Goal: Transaction & Acquisition: Purchase product/service

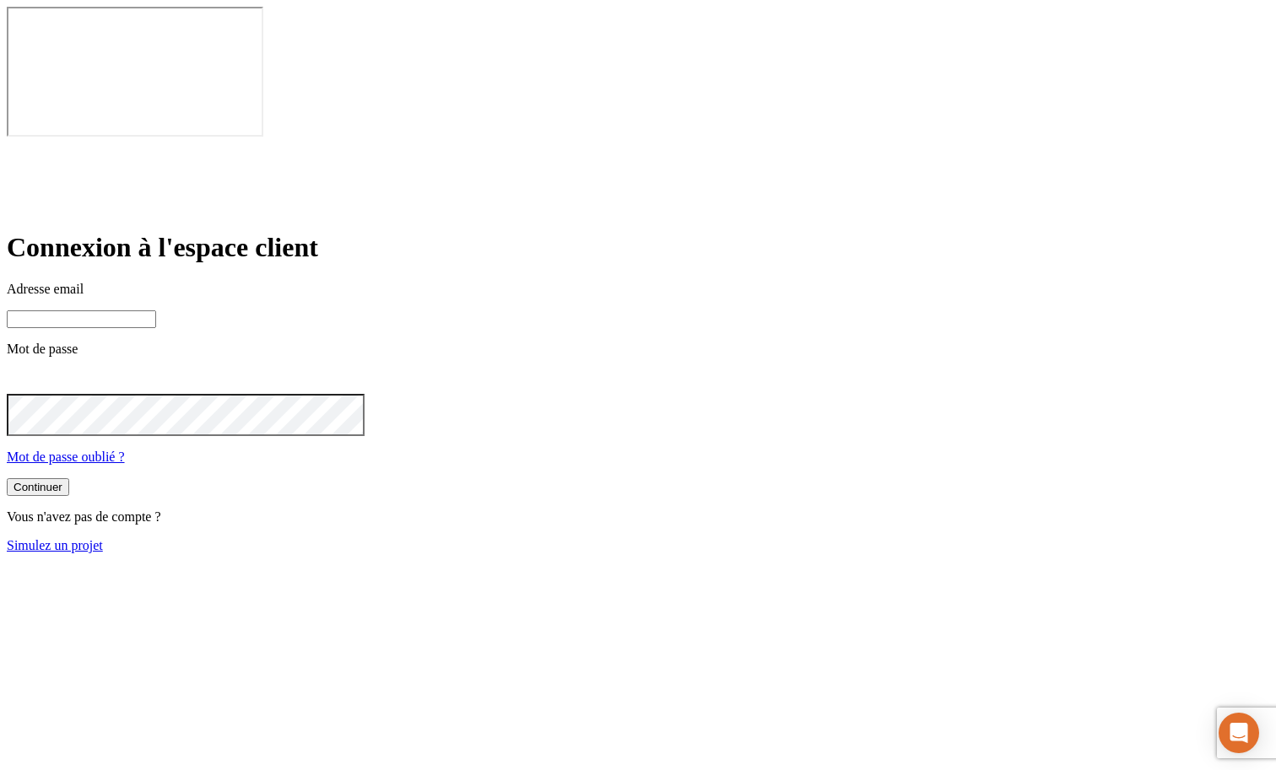
click at [156, 311] on input at bounding box center [81, 320] width 149 height 18
type input "[PERSON_NAME][DOMAIN_NAME][EMAIL_ADDRESS][DOMAIN_NAME]"
click at [69, 480] on button "Continuer" at bounding box center [38, 489] width 62 height 18
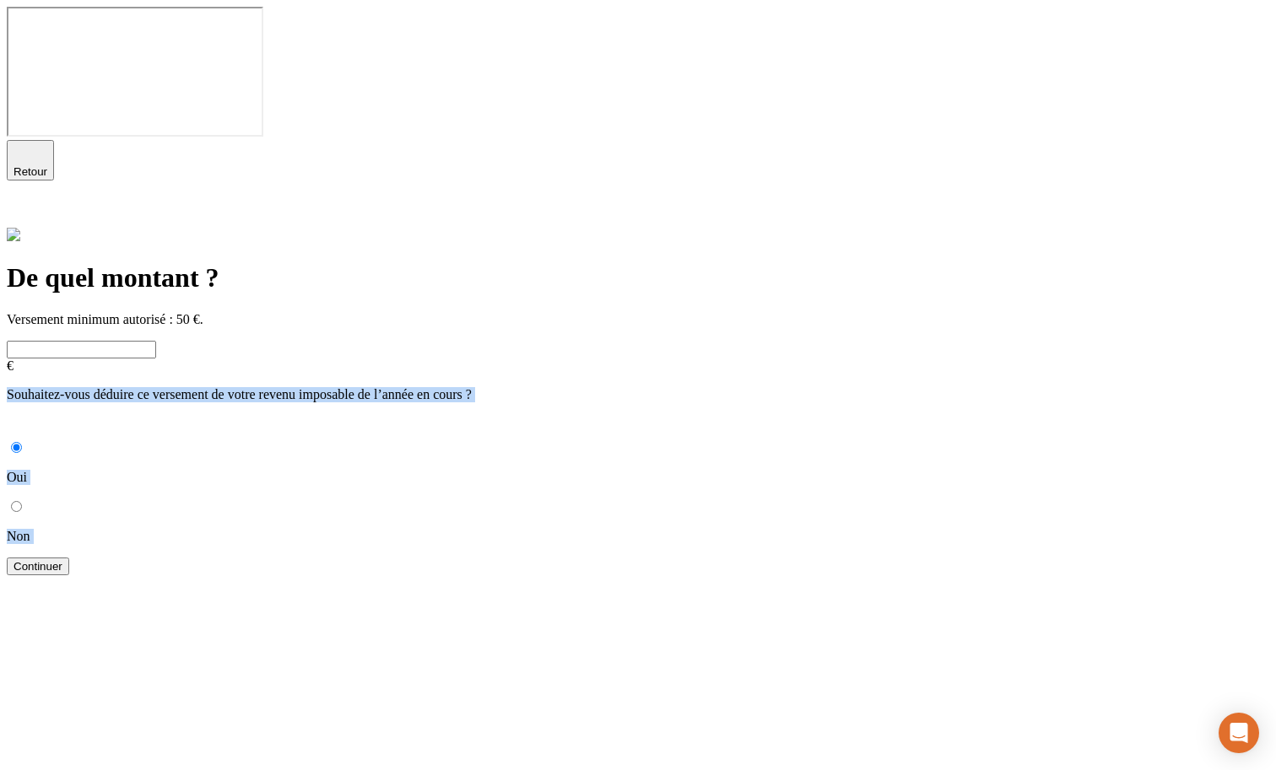
drag, startPoint x: 339, startPoint y: 241, endPoint x: 935, endPoint y: 322, distance: 601.2
click at [935, 341] on form "€ Souhaitez-vous déduire ce versement de votre revenu imposable de l’année en c…" at bounding box center [638, 458] width 1262 height 235
click at [854, 341] on form "€ Souhaitez-vous déduire ce versement de votre revenu imposable de l’année en c…" at bounding box center [638, 458] width 1262 height 235
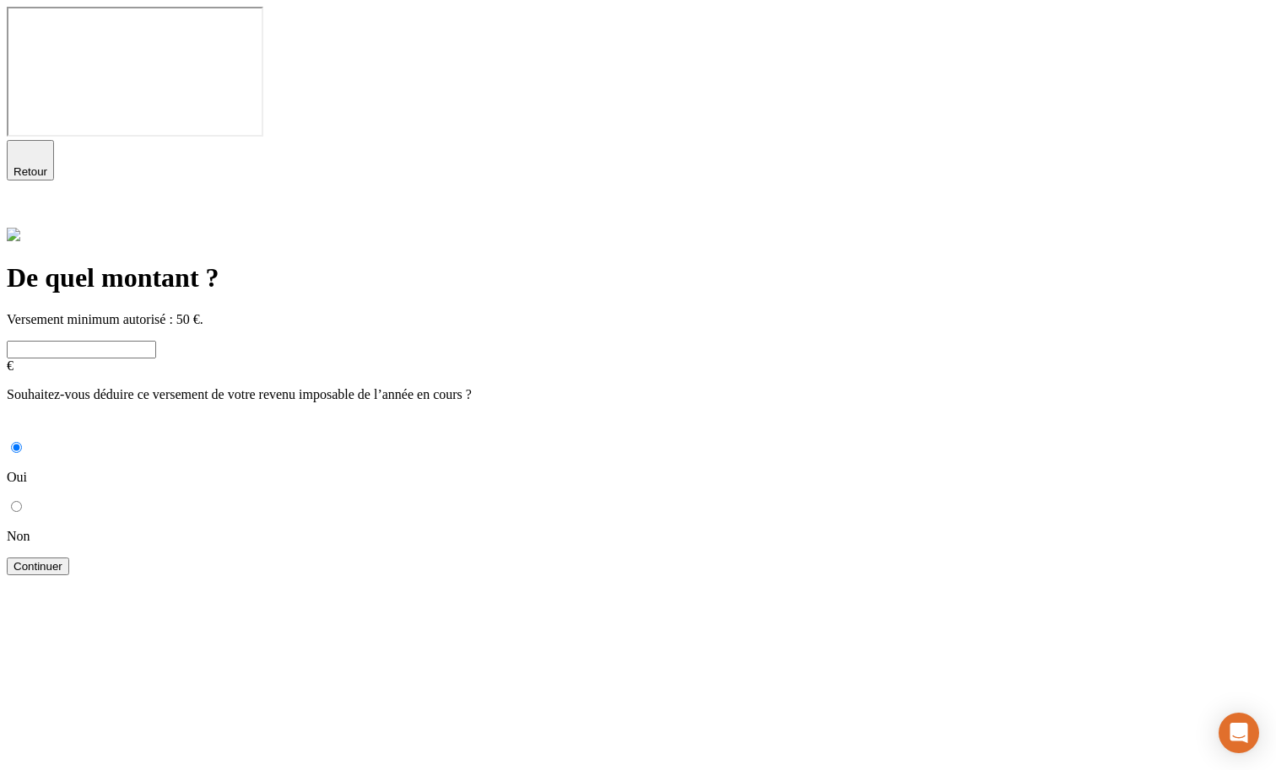
click at [22, 501] on input "Non" at bounding box center [16, 506] width 11 height 11
radio input "true"
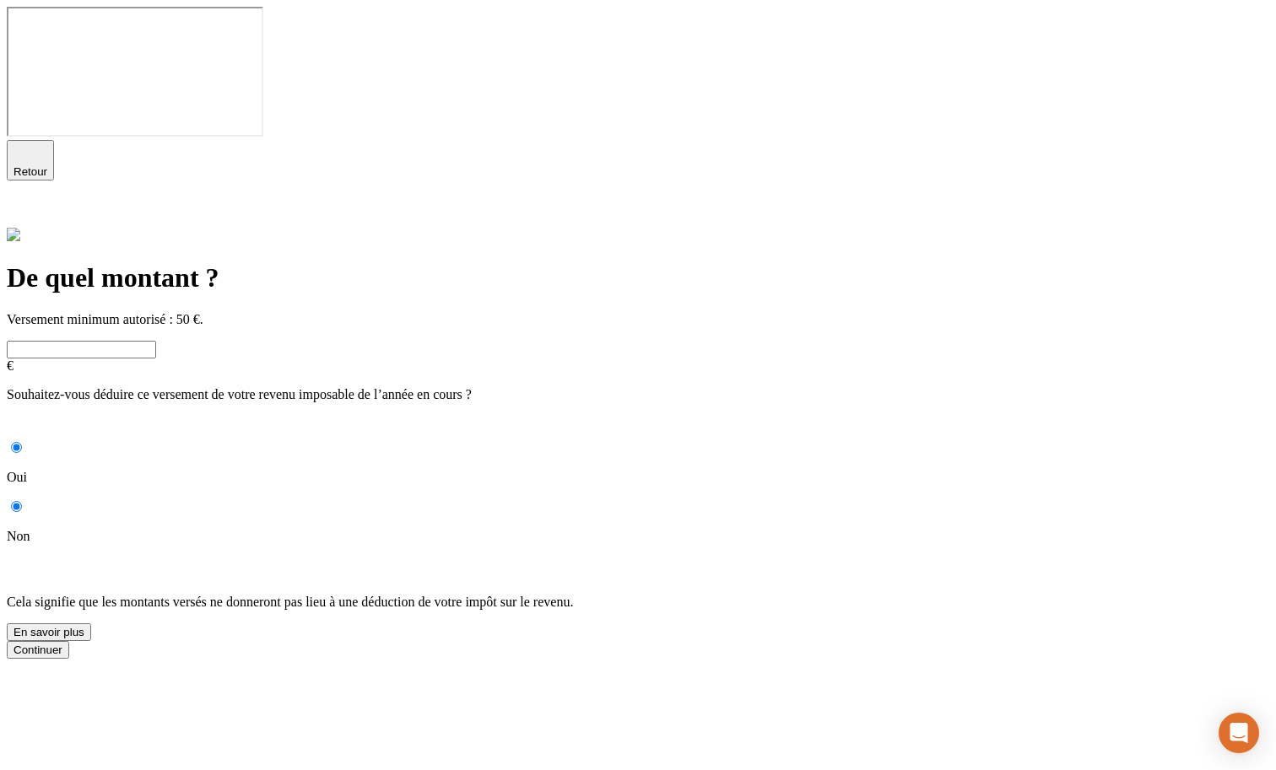
click at [361, 441] on label "Oui" at bounding box center [638, 463] width 1262 height 44
click at [22, 442] on input "Oui" at bounding box center [16, 447] width 11 height 11
radio input "true"
click at [22, 501] on input "Non" at bounding box center [16, 506] width 11 height 11
radio input "true"
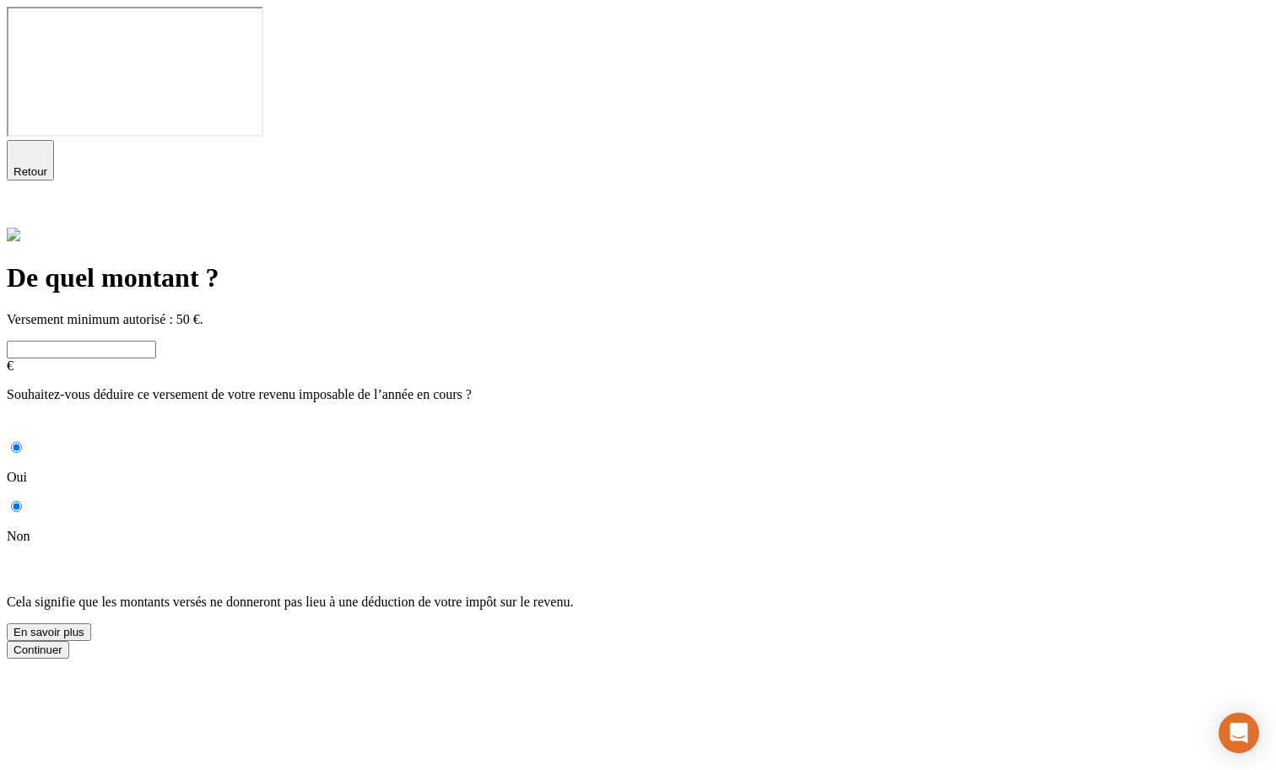
click at [22, 442] on input "Oui" at bounding box center [16, 447] width 11 height 11
radio input "true"
click at [27, 204] on icon at bounding box center [17, 214] width 20 height 20
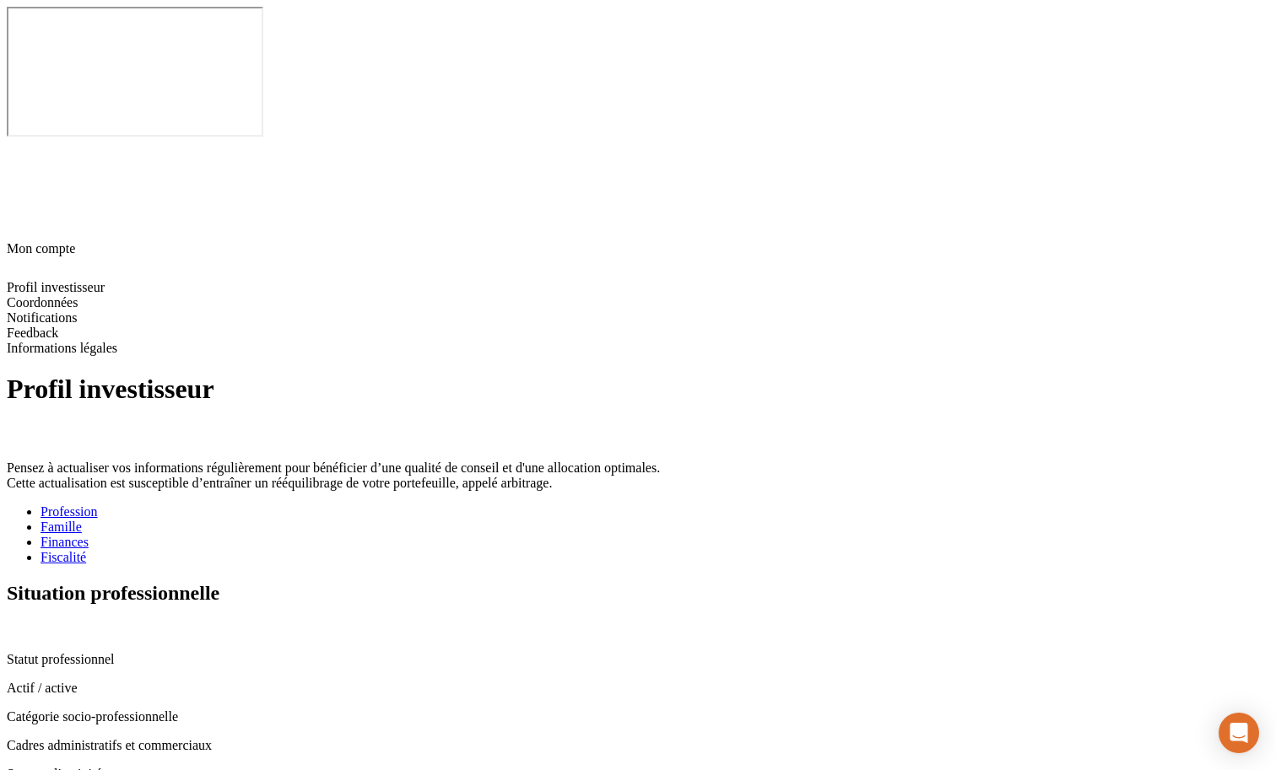
click at [409, 681] on div "Actif / active" at bounding box center [638, 688] width 1262 height 15
click at [20, 622] on icon at bounding box center [14, 629] width 14 height 14
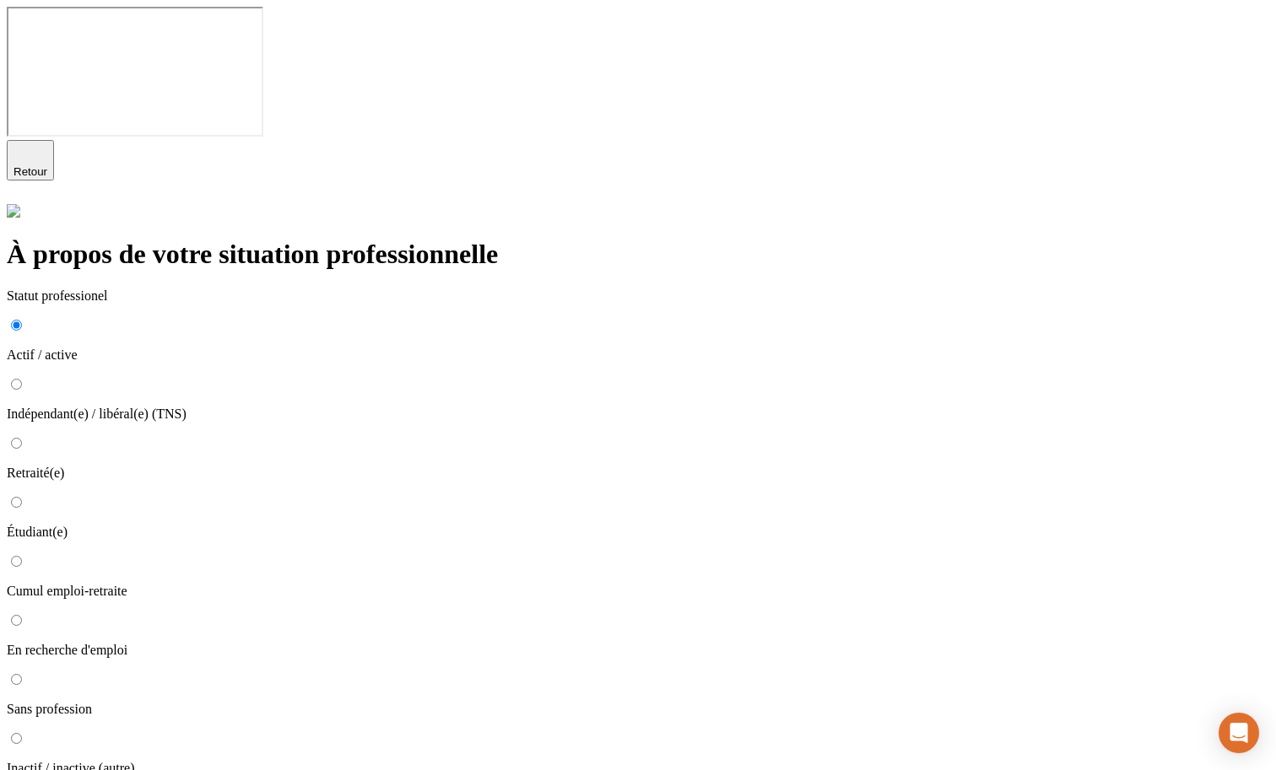
click at [366, 407] on p "Indépendant(e) / libéral(e) (TNS)" at bounding box center [638, 414] width 1262 height 15
click at [22, 379] on input "Indépendant(e) / libéral(e) (TNS)" at bounding box center [16, 384] width 11 height 11
radio input "true"
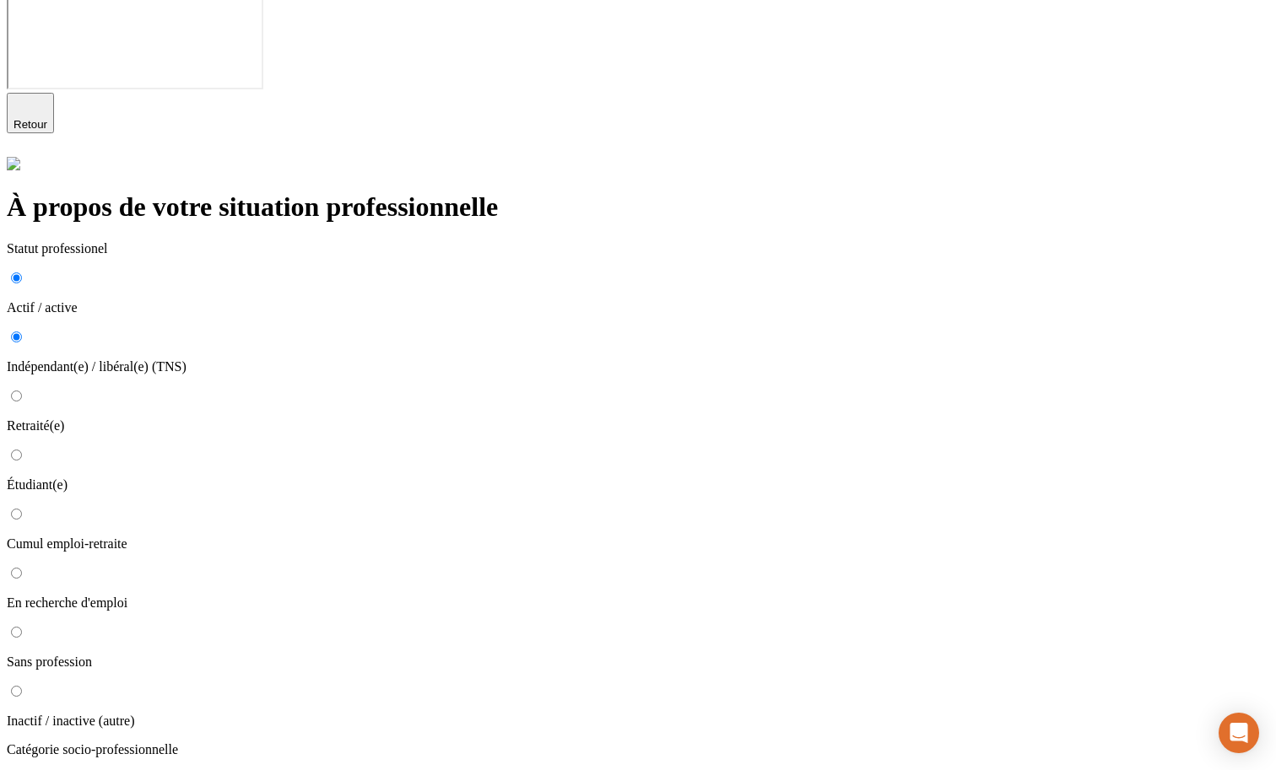
scroll to position [62, 0]
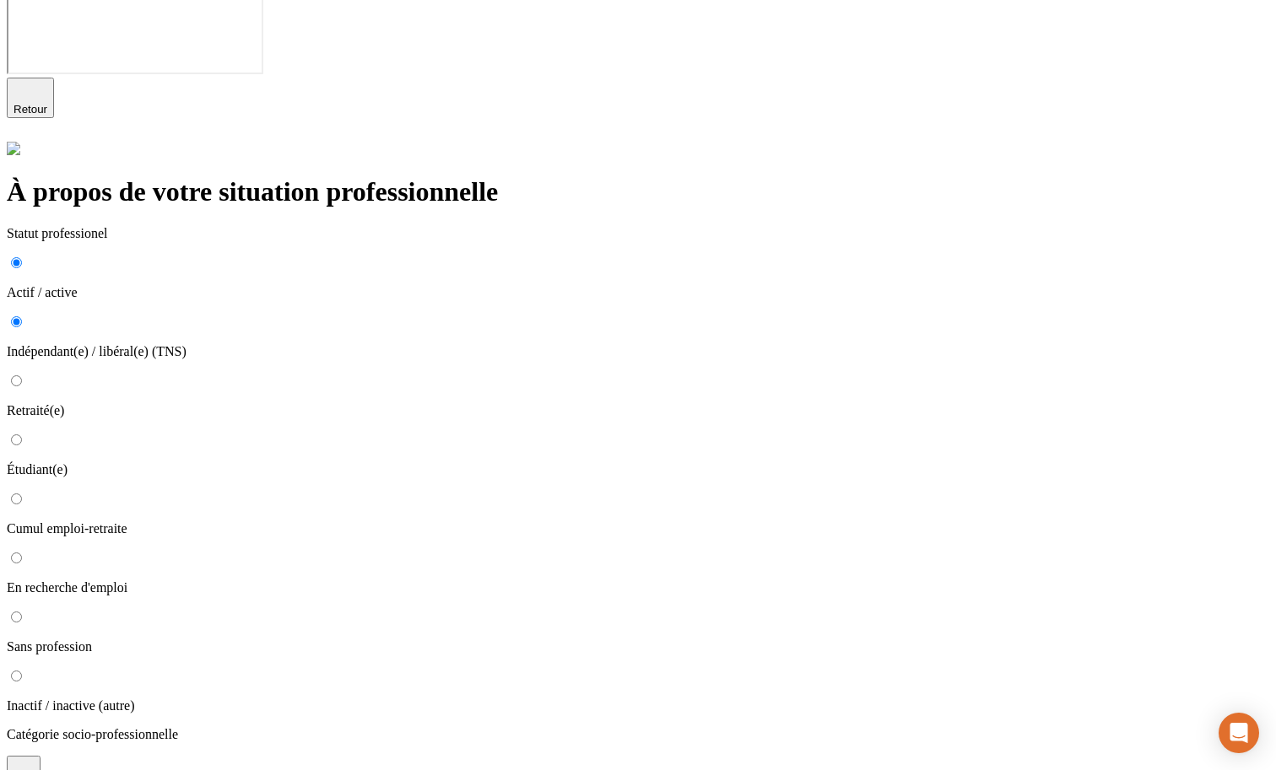
click at [41, 756] on button "button" at bounding box center [24, 775] width 34 height 39
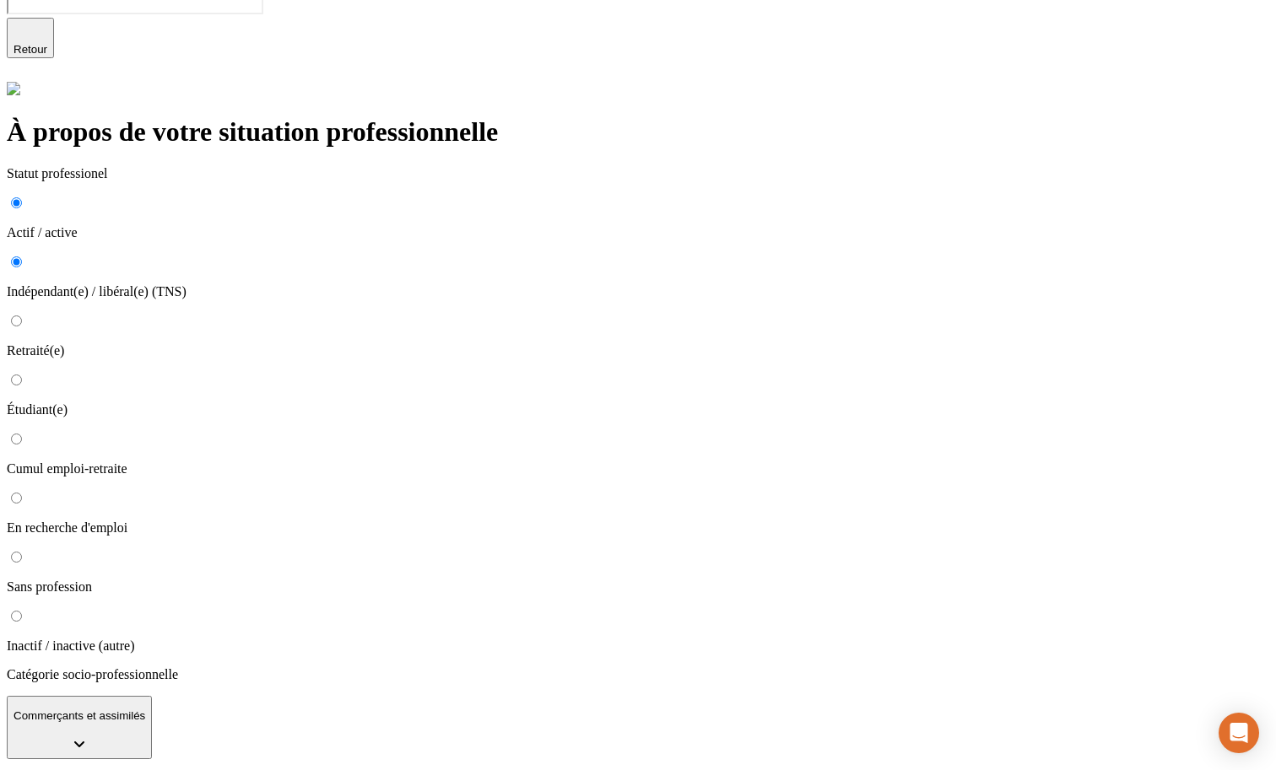
scroll to position [156, 0]
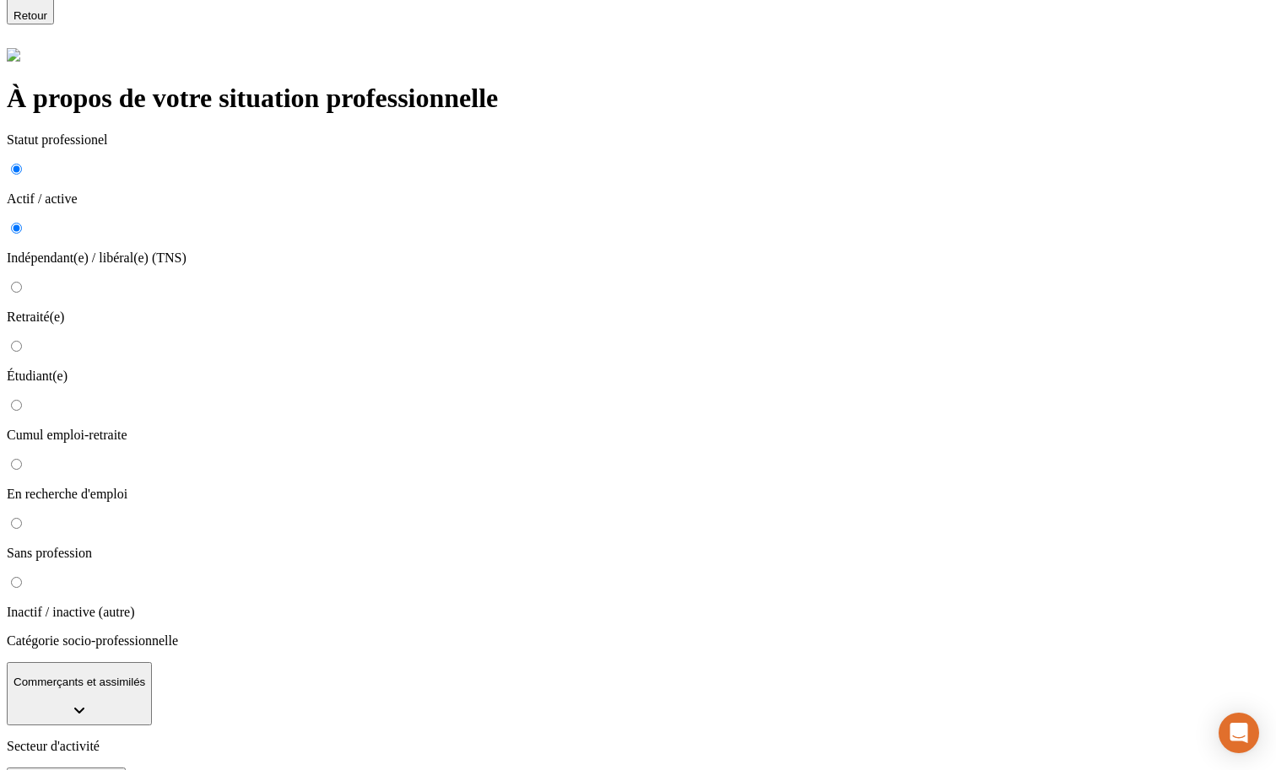
type input "gdfgdgdf"
type input "84007513800013"
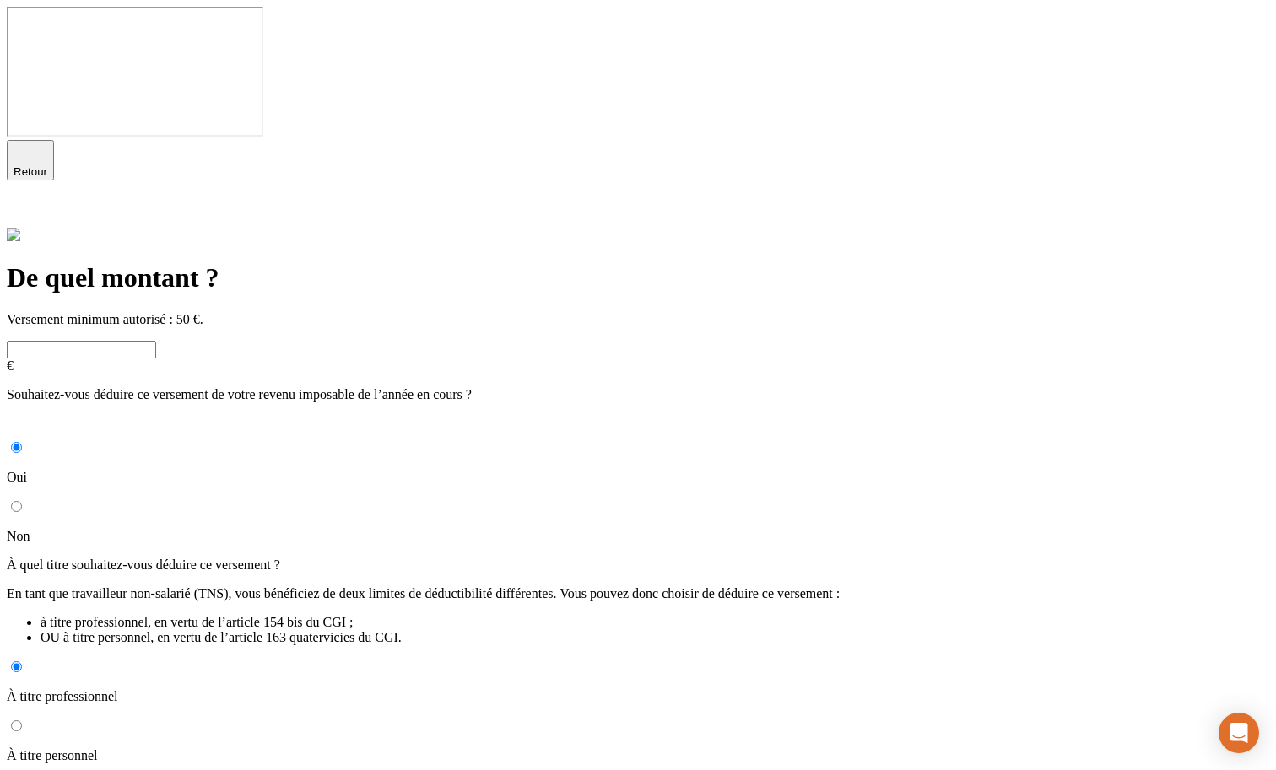
click at [22, 501] on input "Non" at bounding box center [16, 506] width 11 height 11
radio input "true"
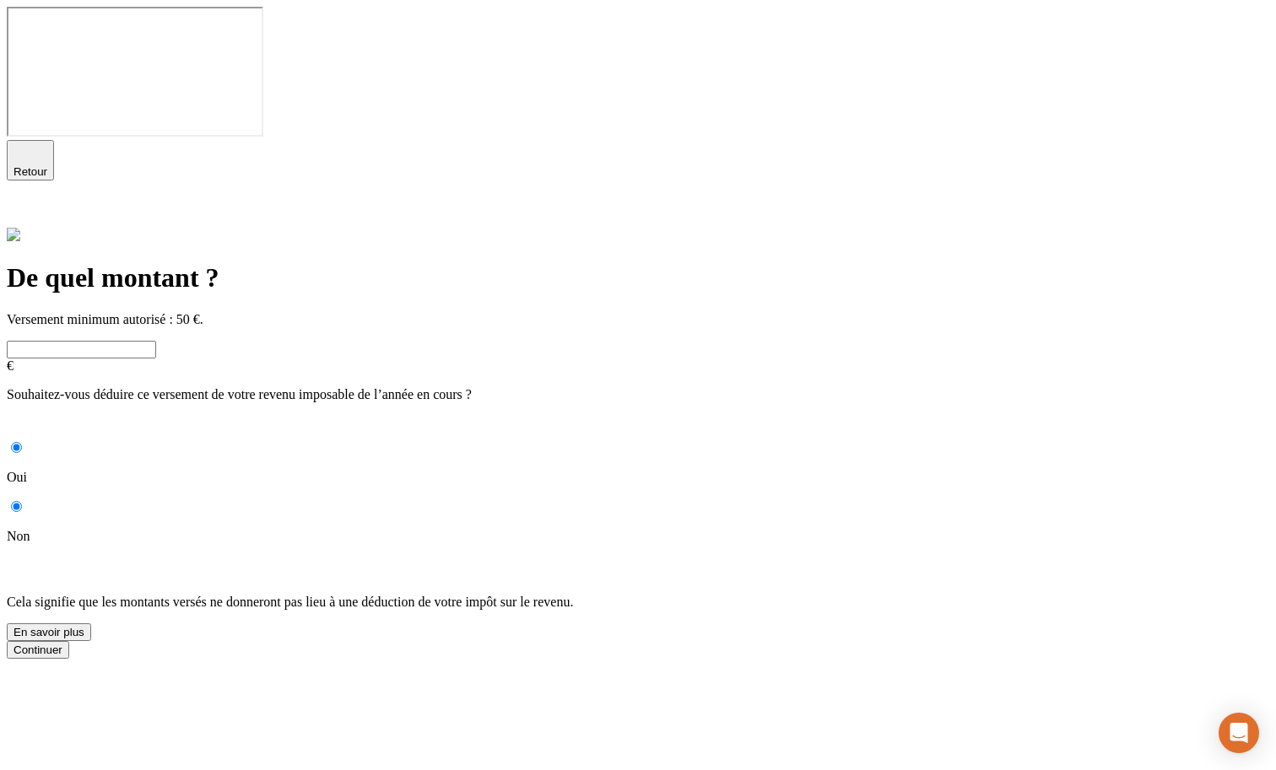
click at [22, 442] on input "Oui" at bounding box center [16, 447] width 11 height 11
radio input "true"
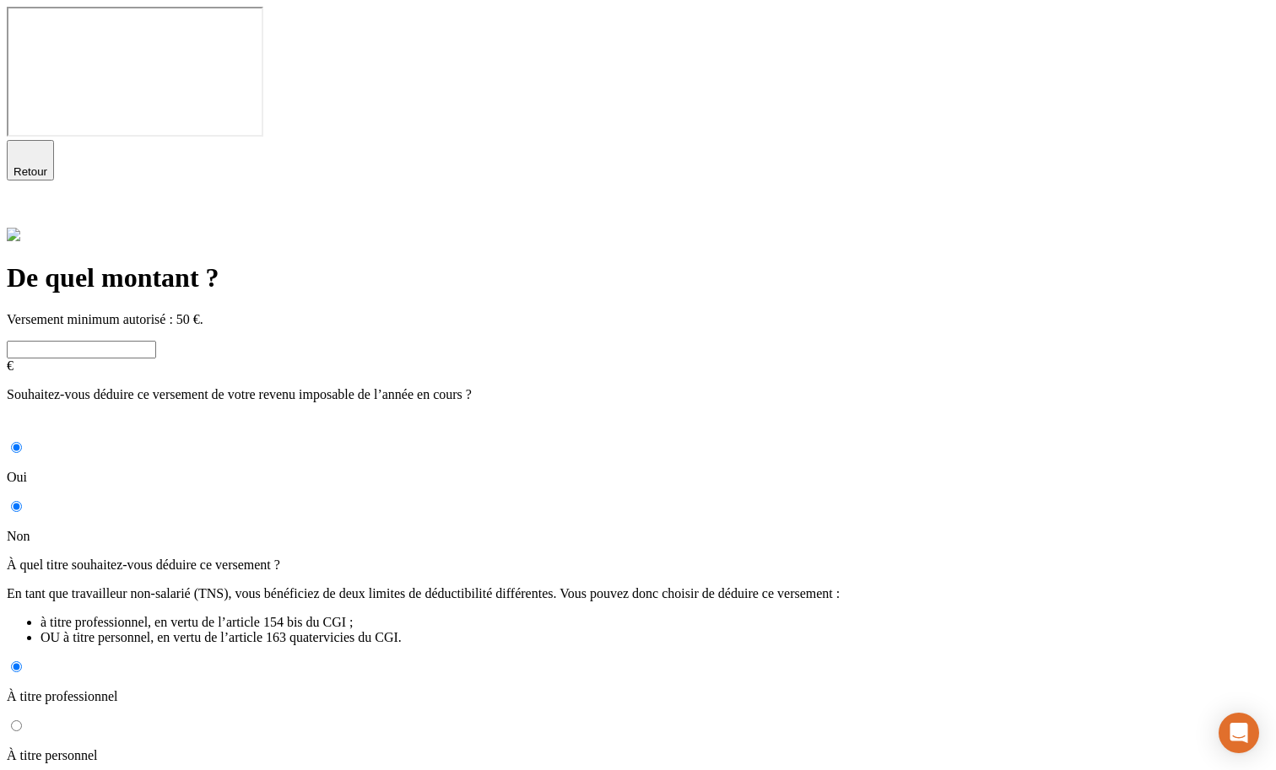
click at [277, 251] on div "De quel montant ? Versement minimum autorisé : 50 €. € Souhaitez-vous déduire c…" at bounding box center [638, 511] width 1262 height 567
click at [22, 501] on input "Non" at bounding box center [16, 506] width 11 height 11
radio input "true"
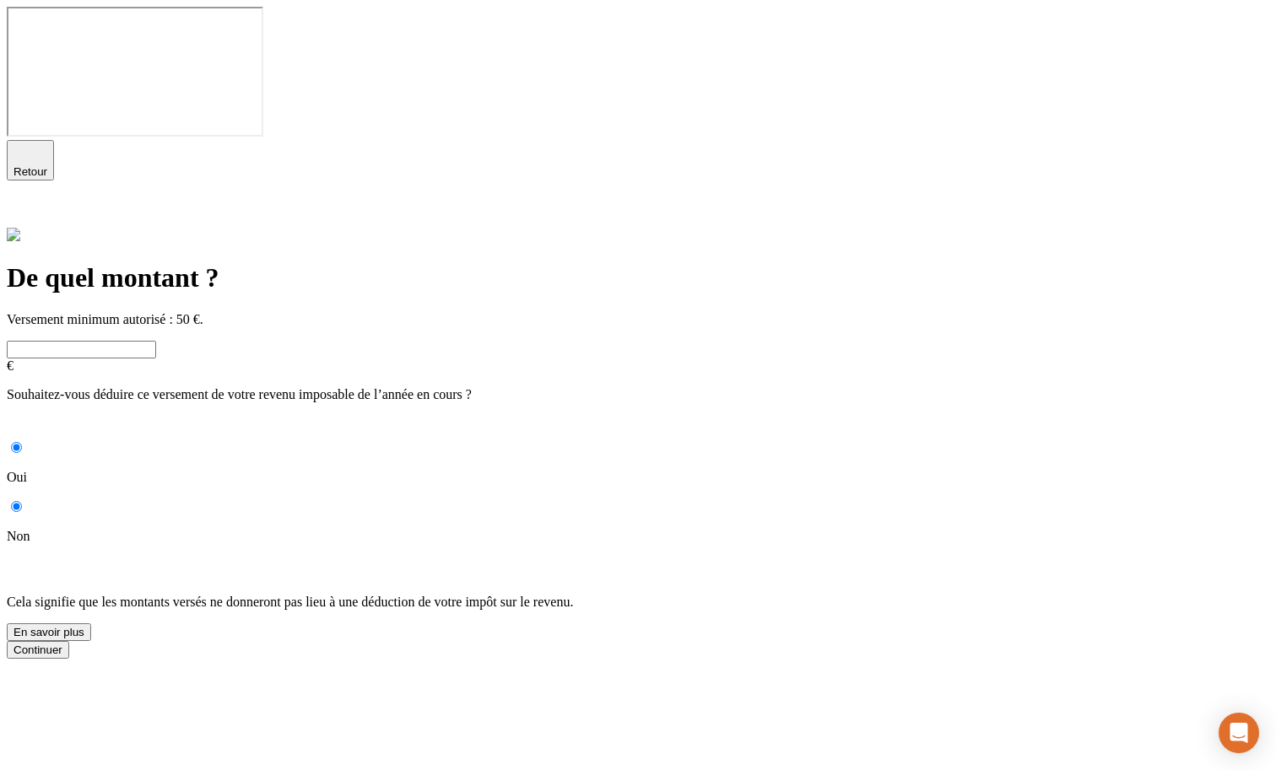
click at [361, 441] on label "Oui" at bounding box center [638, 463] width 1262 height 44
click at [22, 442] on input "Oui" at bounding box center [16, 447] width 11 height 11
radio input "true"
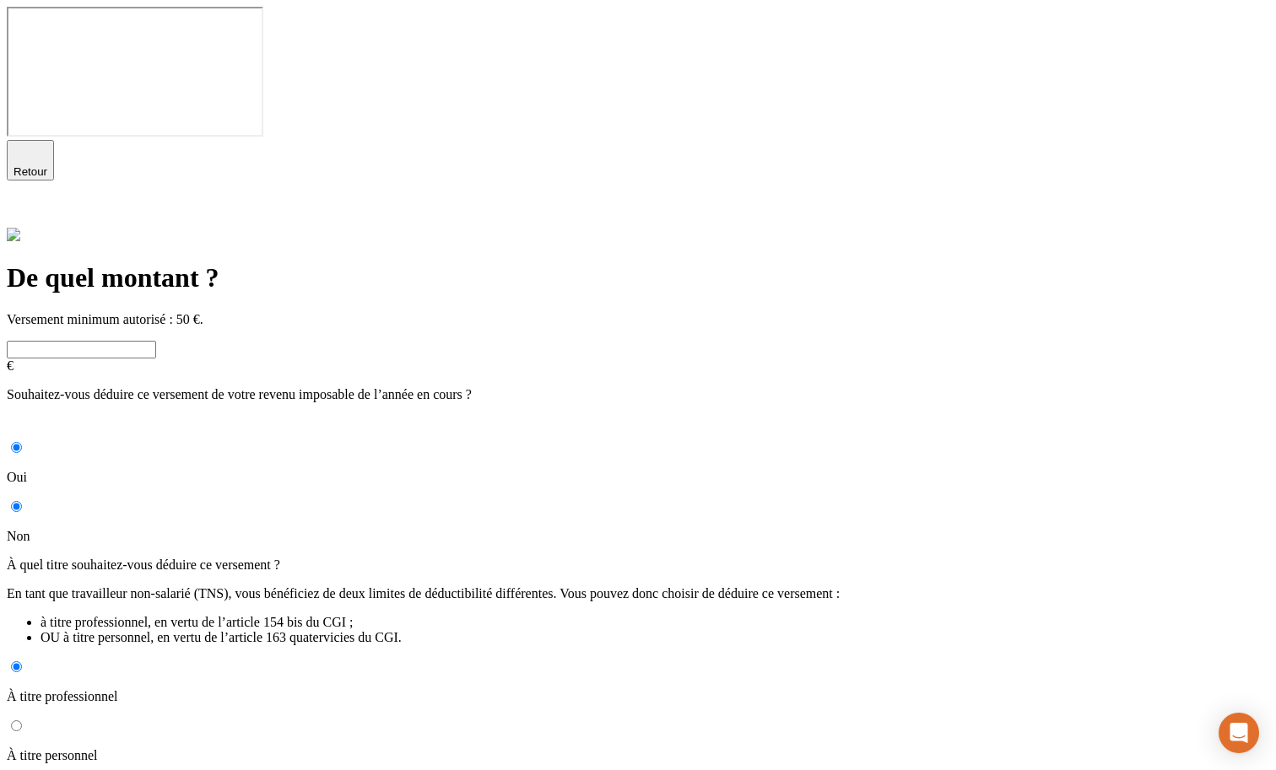
click at [22, 721] on input "À titre personnel" at bounding box center [16, 726] width 11 height 11
radio input "true"
click at [22, 662] on input "À titre professionnel" at bounding box center [16, 667] width 11 height 11
radio input "true"
click at [495, 659] on div "À titre professionnel À titre personnel" at bounding box center [638, 711] width 1262 height 105
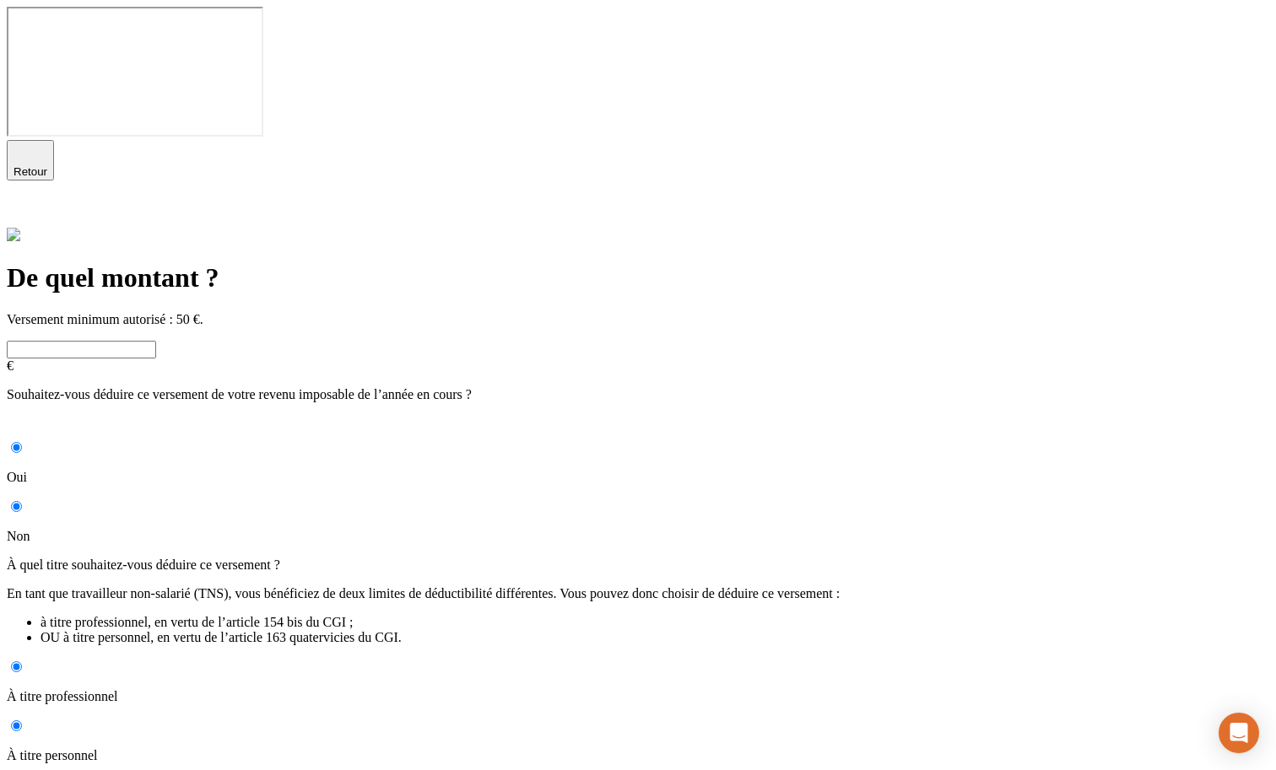
click at [521, 720] on label "À titre personnel" at bounding box center [638, 742] width 1262 height 44
click at [22, 721] on input "À titre personnel" at bounding box center [16, 726] width 11 height 11
radio input "true"
click at [499, 440] on div "Oui Non" at bounding box center [638, 492] width 1262 height 105
click at [22, 501] on input "Non" at bounding box center [16, 506] width 11 height 11
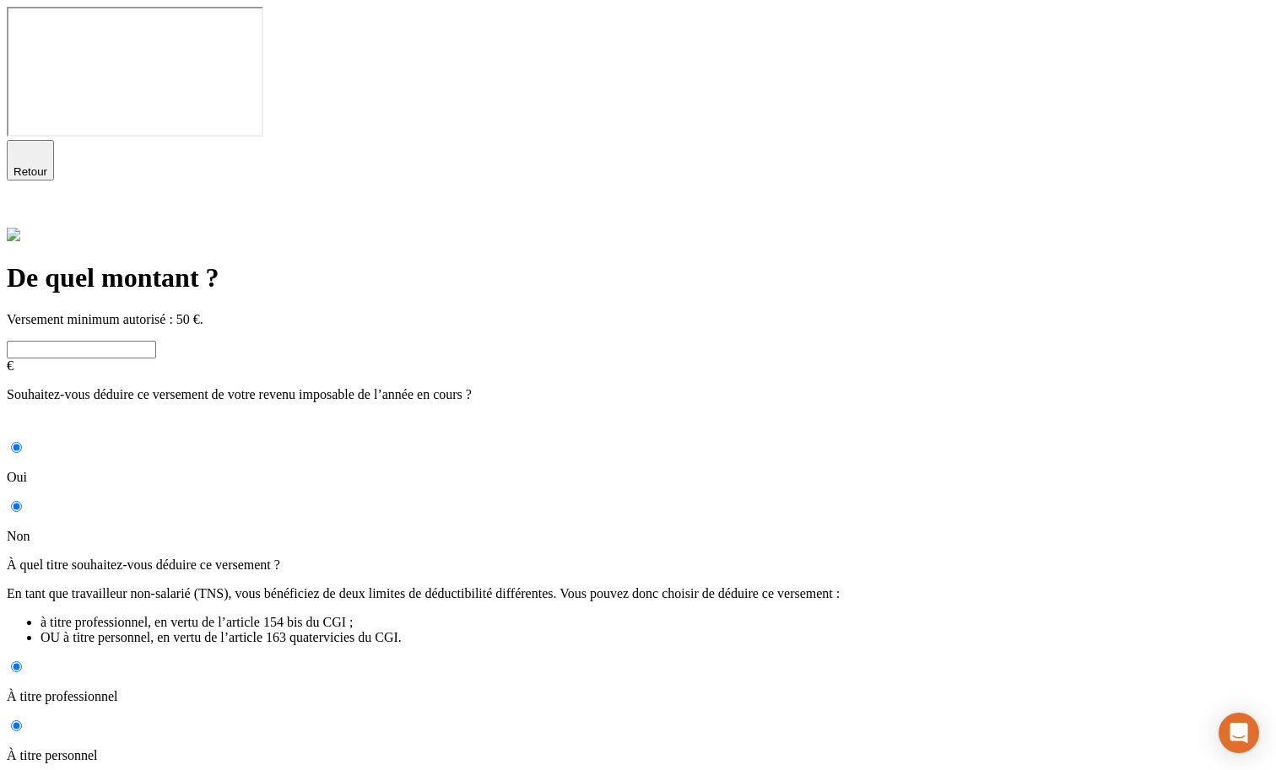
radio input "true"
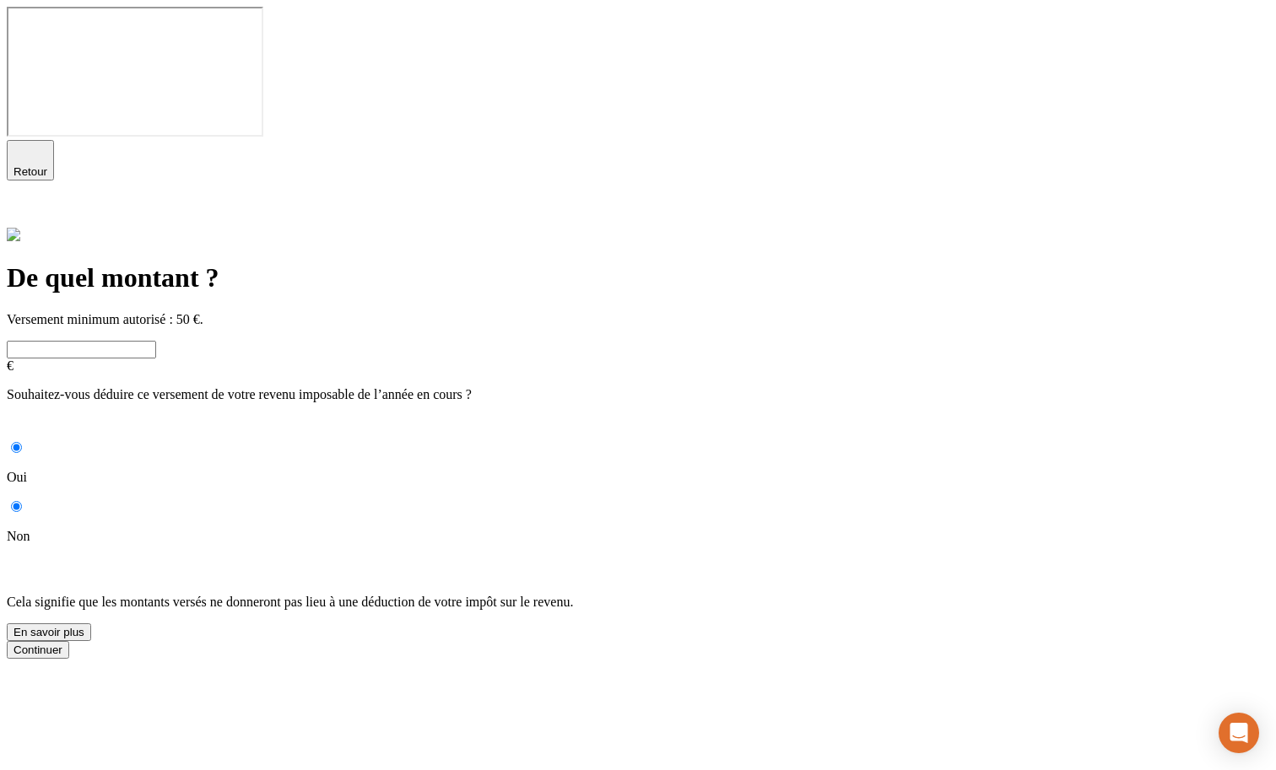
click at [22, 442] on input "Oui" at bounding box center [16, 447] width 11 height 11
radio input "true"
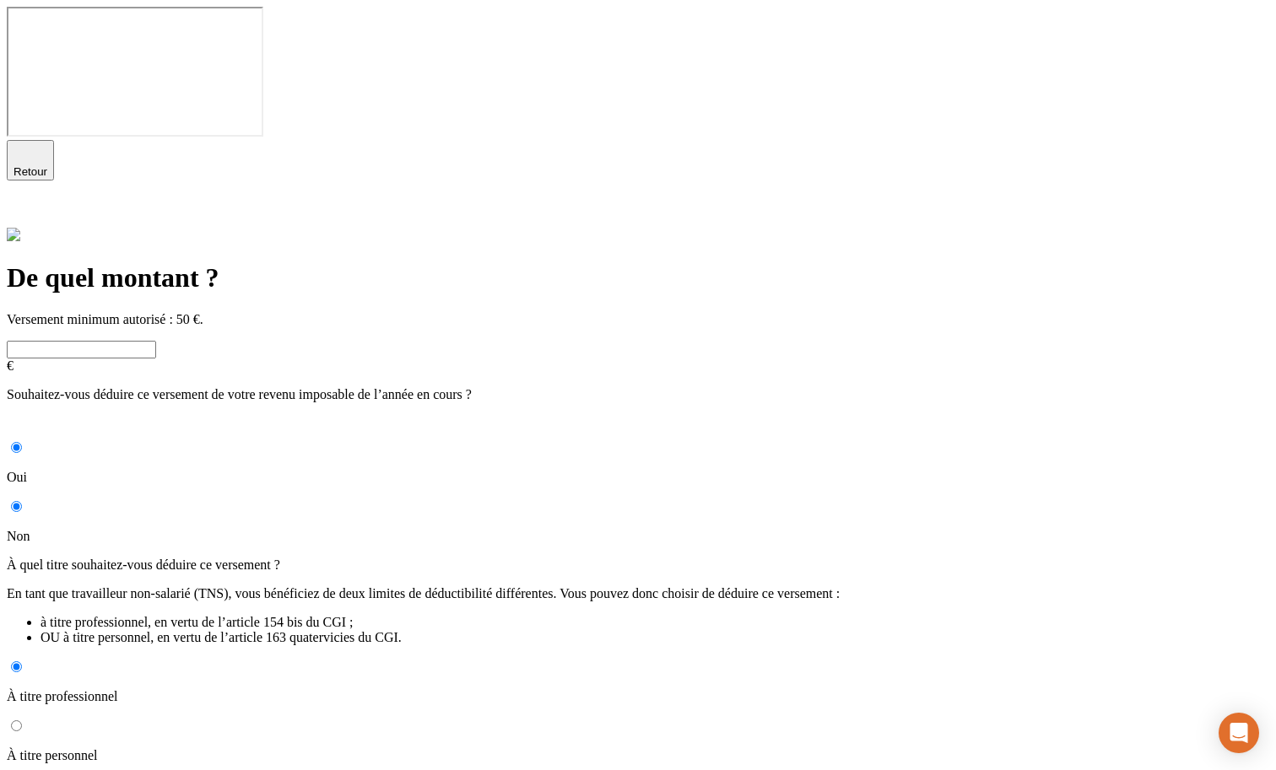
click at [22, 501] on input "Non" at bounding box center [16, 506] width 11 height 11
radio input "true"
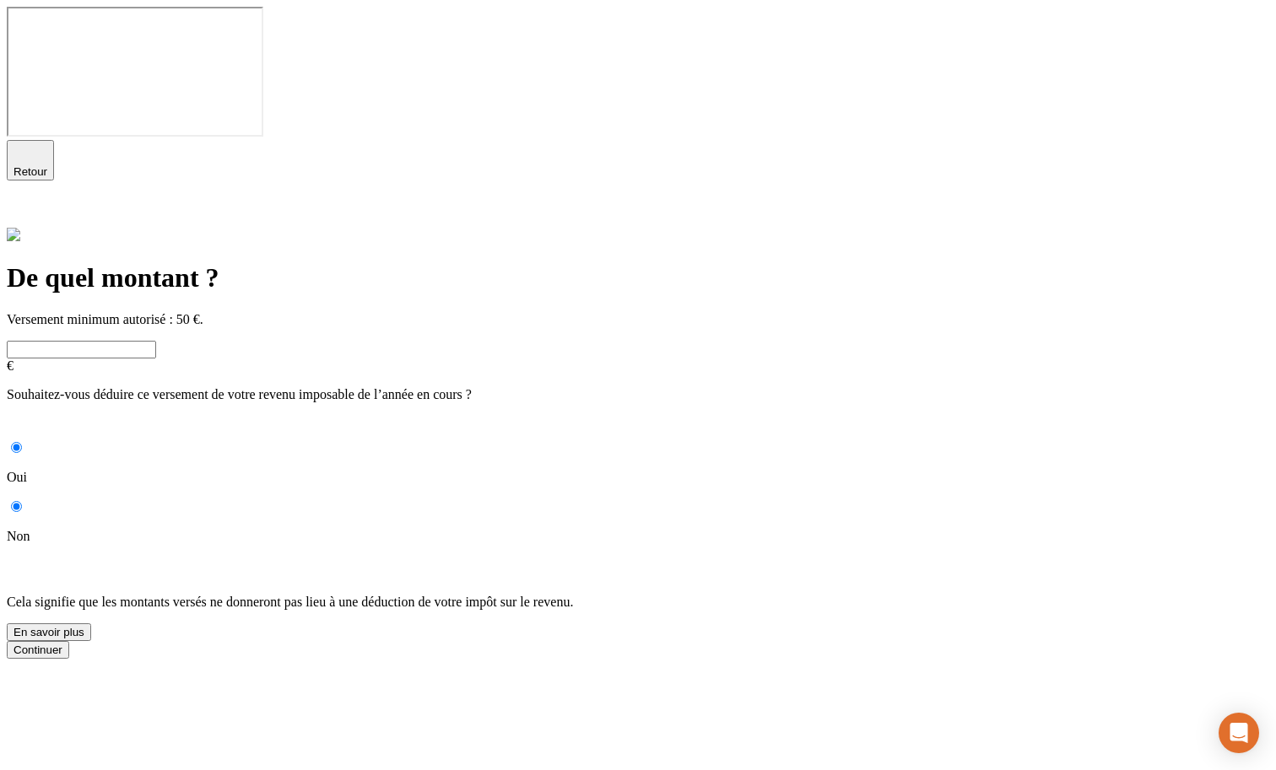
click at [338, 273] on div "De quel montant ? Versement minimum autorisé : 50 €. € Souhaitez-vous déduire c…" at bounding box center [638, 443] width 1262 height 431
click at [22, 442] on input "Oui" at bounding box center [16, 447] width 11 height 11
radio input "true"
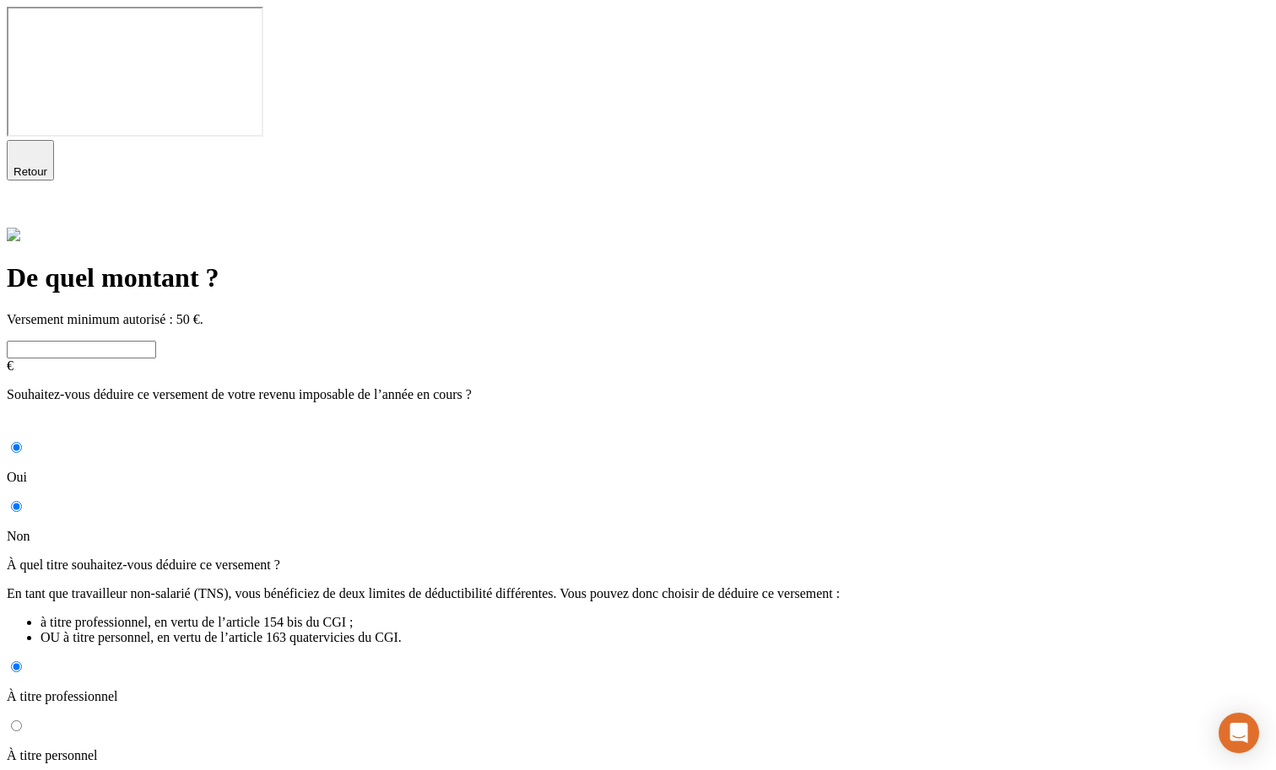
click at [484, 440] on div "Oui Non" at bounding box center [638, 492] width 1262 height 105
drag, startPoint x: 339, startPoint y: 241, endPoint x: 856, endPoint y: 244, distance: 517.2
click at [856, 387] on p "Souhaitez-vous déduire ce versement de votre revenu imposable de l’année en cou…" at bounding box center [638, 394] width 1262 height 15
copy p "Souhaitez-vous déduire ce versement de votre revenu imposable de l’année en cou…"
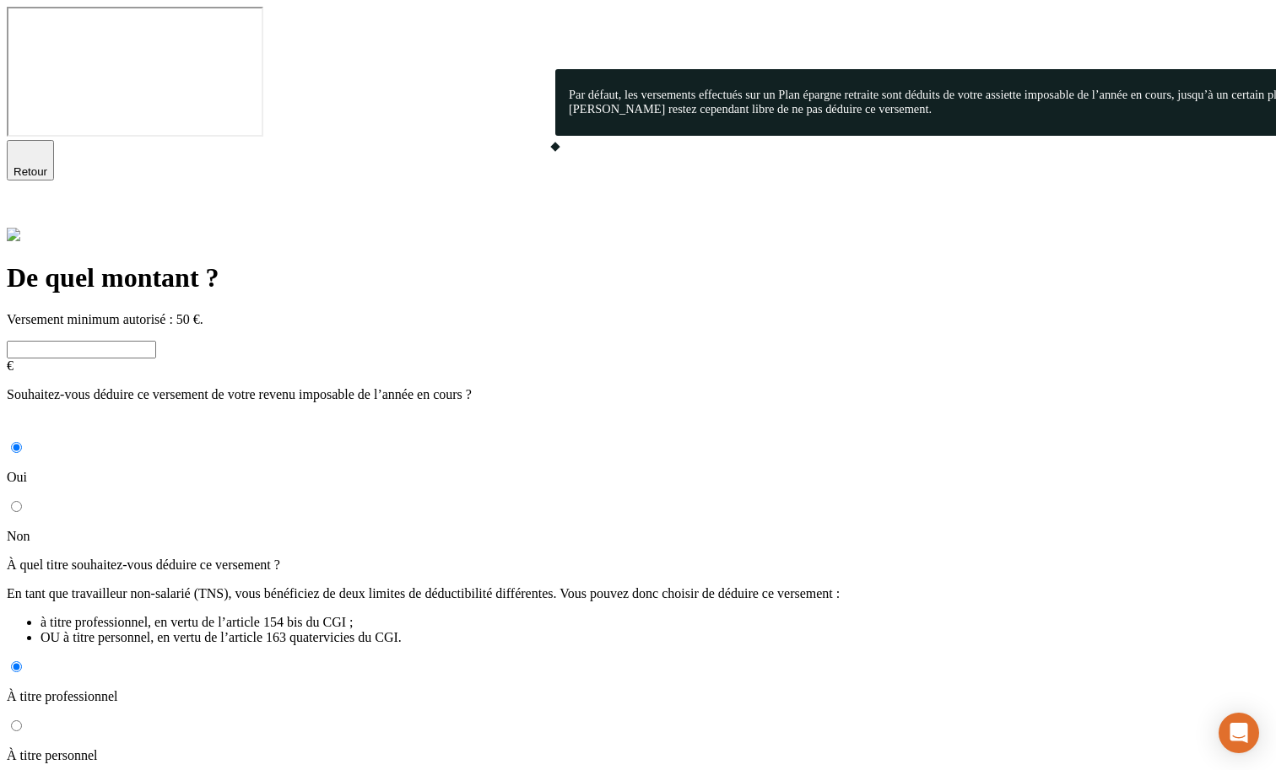
click at [27, 416] on icon at bounding box center [17, 426] width 20 height 20
